Goal: Navigation & Orientation: Find specific page/section

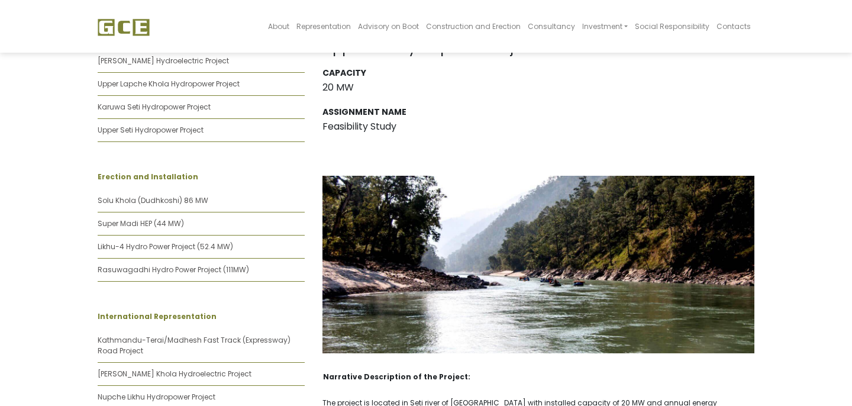
scroll to position [605, 0]
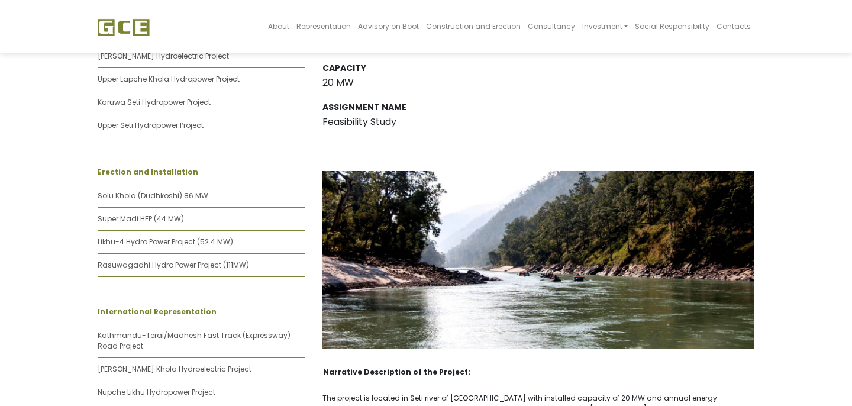
click at [554, 88] on div "Capacity 20 MW" at bounding box center [538, 77] width 432 height 28
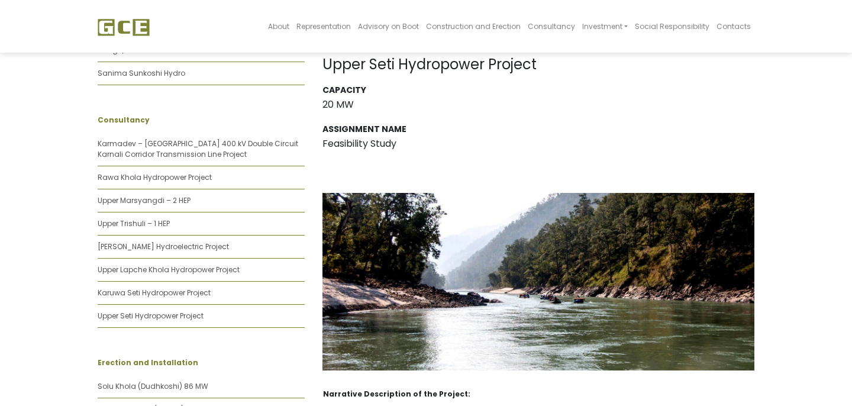
scroll to position [0, 0]
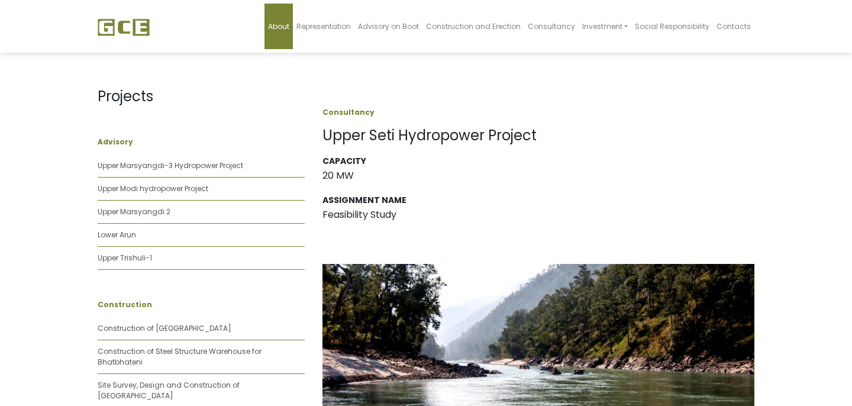
click at [289, 27] on span "About" at bounding box center [278, 26] width 21 height 10
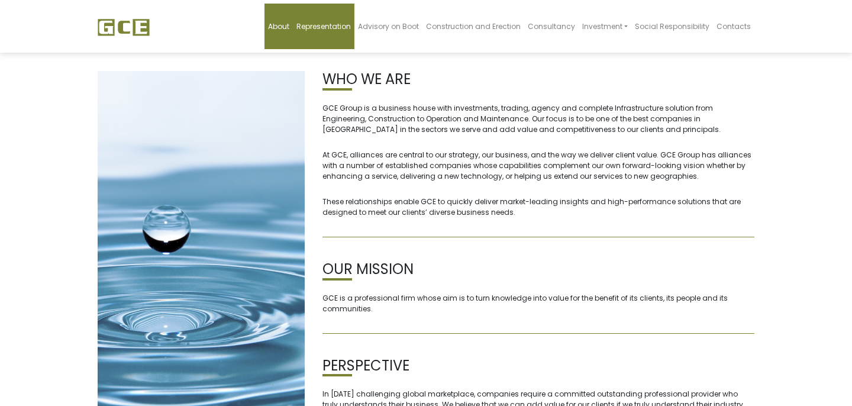
click at [346, 25] on span "Representation" at bounding box center [323, 26] width 54 height 10
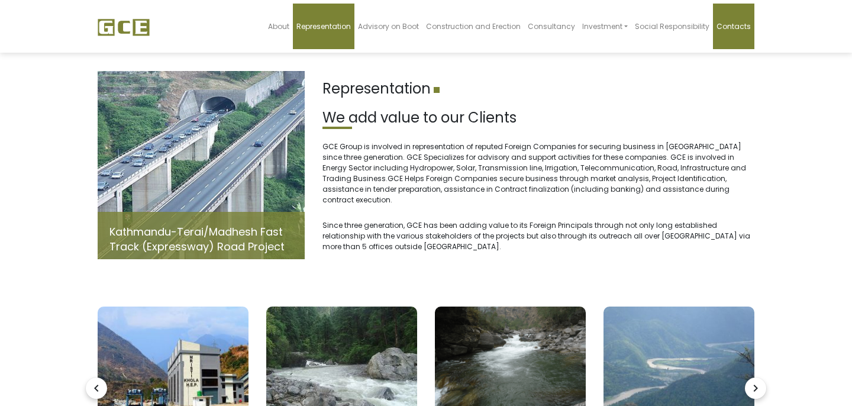
click at [741, 23] on span "Contacts" at bounding box center [734, 26] width 34 height 10
